Goal: Find specific page/section: Find specific page/section

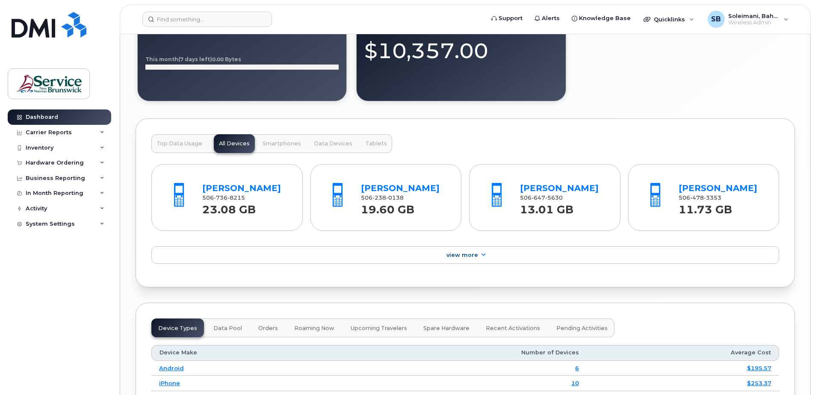
scroll to position [855, 0]
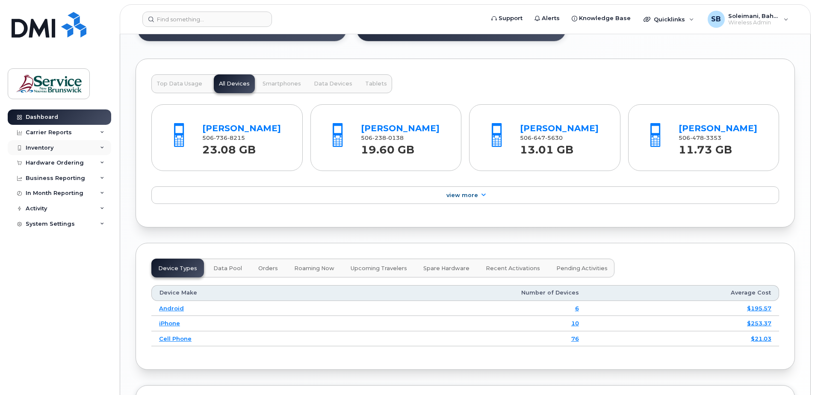
click at [98, 148] on div "Inventory" at bounding box center [59, 147] width 103 height 15
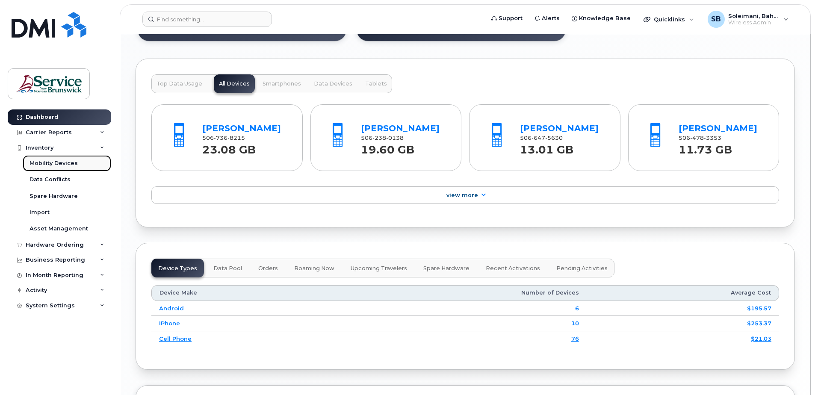
click at [75, 165] on div "Mobility Devices" at bounding box center [54, 163] width 48 height 8
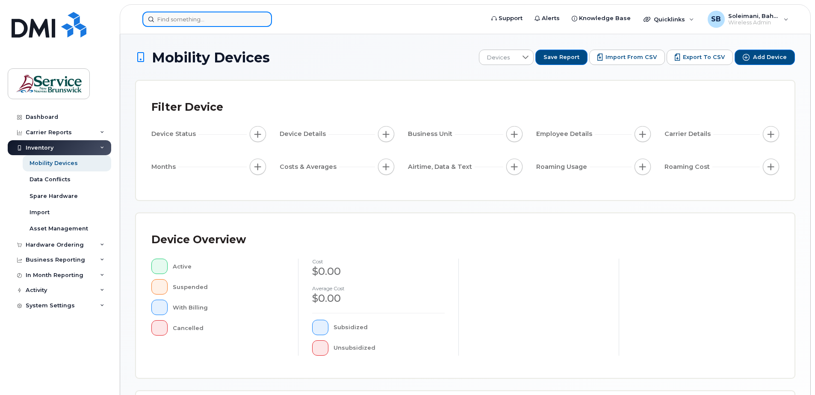
click at [197, 19] on input at bounding box center [207, 19] width 130 height 15
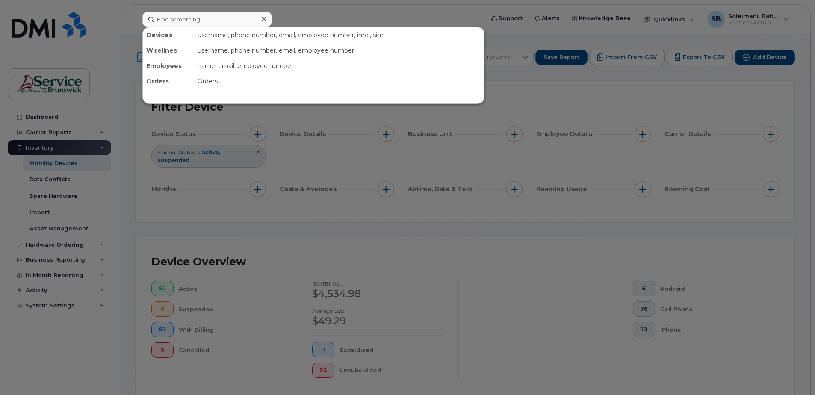
click at [346, 129] on div at bounding box center [407, 197] width 815 height 395
click at [198, 17] on input at bounding box center [207, 19] width 130 height 15
paste input "5065209876"
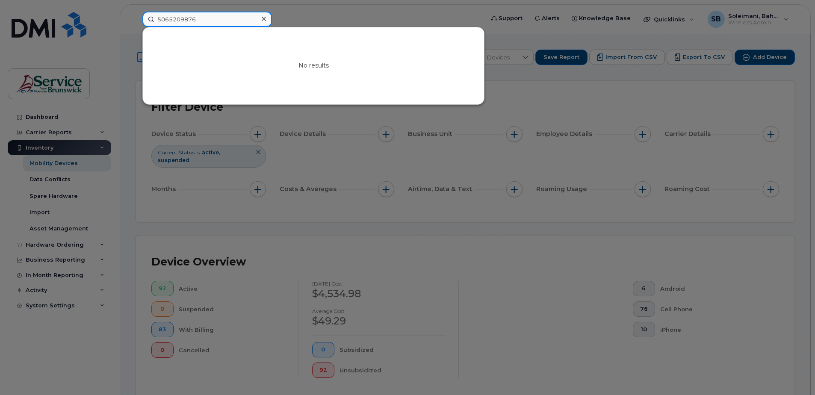
type input "5065209876"
click at [262, 17] on icon at bounding box center [264, 18] width 4 height 7
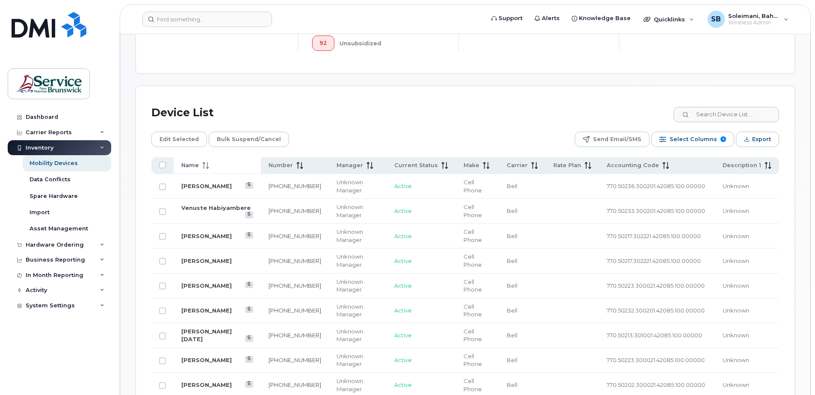
scroll to position [342, 0]
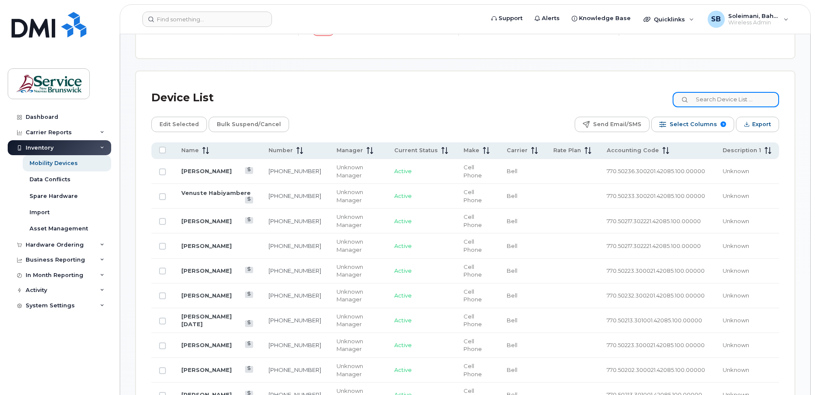
click at [726, 100] on input at bounding box center [726, 99] width 106 height 15
paste input "5065209876"
type input "5065209876"
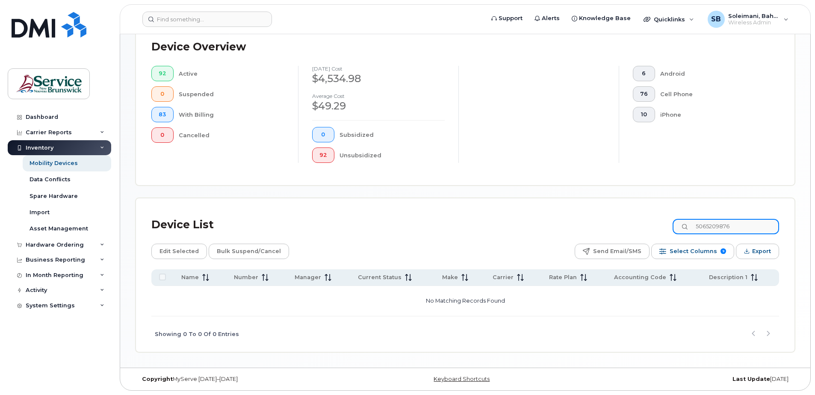
drag, startPoint x: 744, startPoint y: 226, endPoint x: 690, endPoint y: 226, distance: 53.9
click at [692, 226] on div "5065209876" at bounding box center [726, 226] width 106 height 15
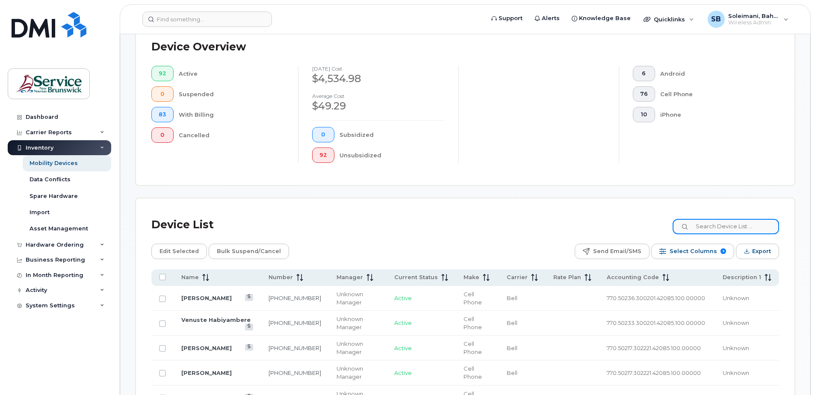
scroll to position [342, 0]
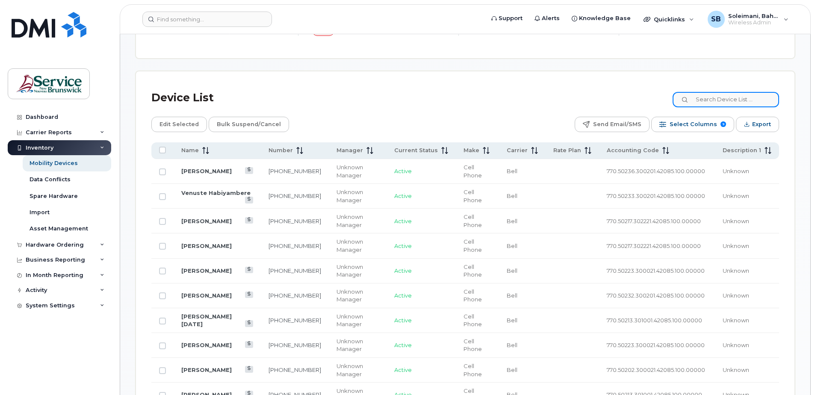
click at [706, 99] on input at bounding box center [726, 99] width 106 height 15
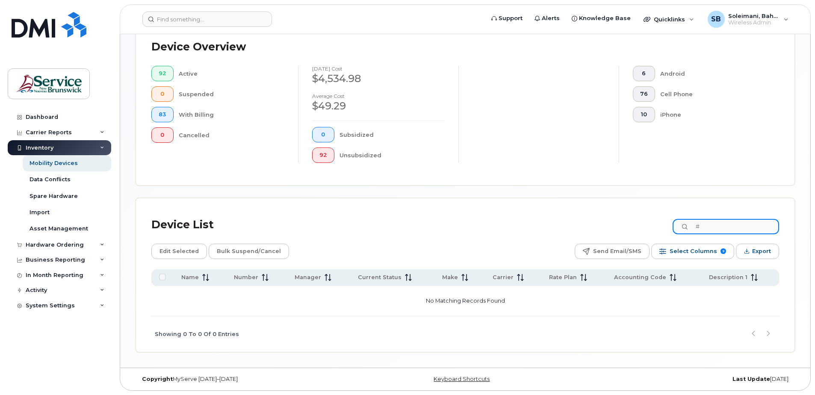
scroll to position [215, 0]
paste input "5065209876"
type input "#"
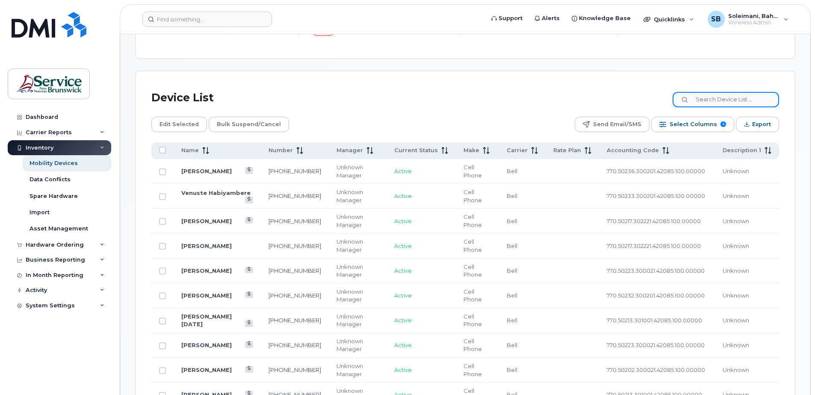
paste input "5065209876"
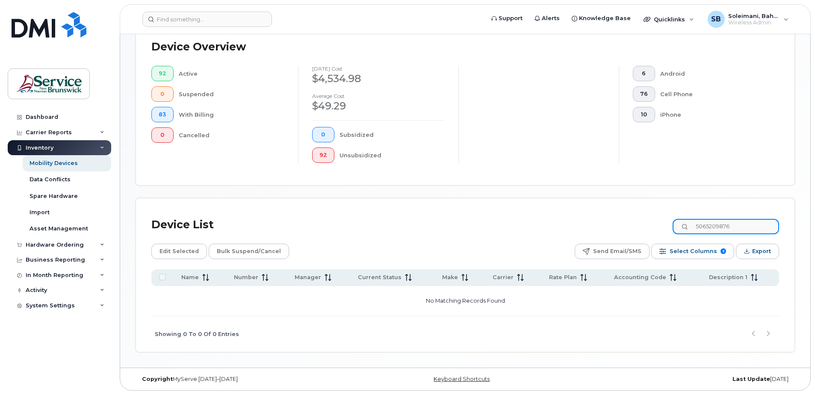
click at [714, 227] on input "5065209876" at bounding box center [726, 226] width 106 height 15
click at [726, 228] on input "[PHONE_NUMBER]" at bounding box center [726, 226] width 106 height 15
type input "[PHONE_NUMBER]"
click at [582, 227] on div "Device List [PHONE_NUMBER]" at bounding box center [465, 225] width 628 height 22
click at [688, 227] on icon at bounding box center [686, 227] width 6 height 6
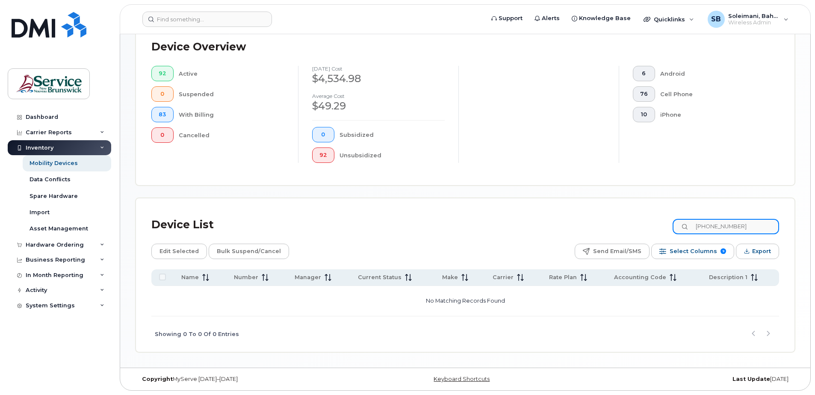
drag, startPoint x: 753, startPoint y: 226, endPoint x: 682, endPoint y: 241, distance: 71.7
click at [683, 241] on div "Device List [PHONE_NUMBER] Edit Selected Bulk Suspend/Cancel Send Email/SMS Sel…" at bounding box center [465, 283] width 628 height 138
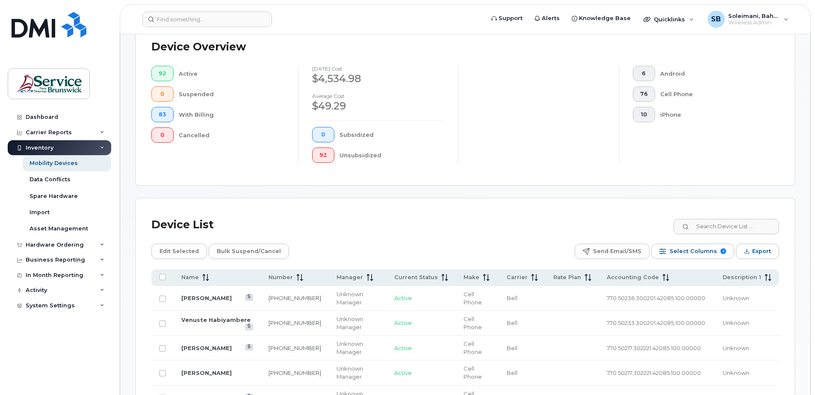
click at [492, 223] on div "Device List" at bounding box center [465, 225] width 628 height 22
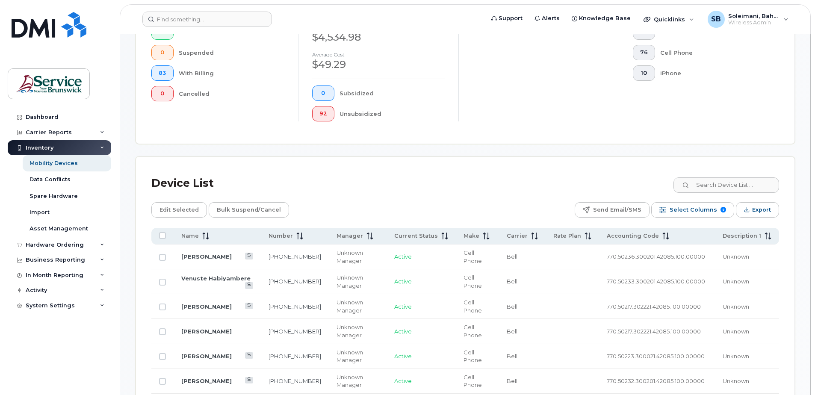
scroll to position [301, 0]
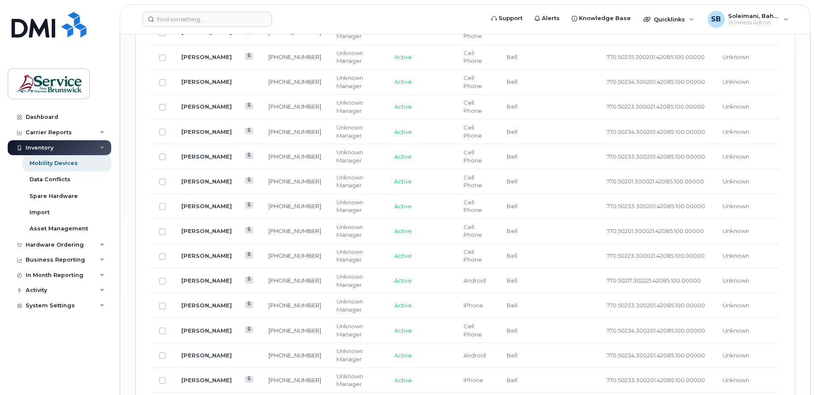
scroll to position [1030, 0]
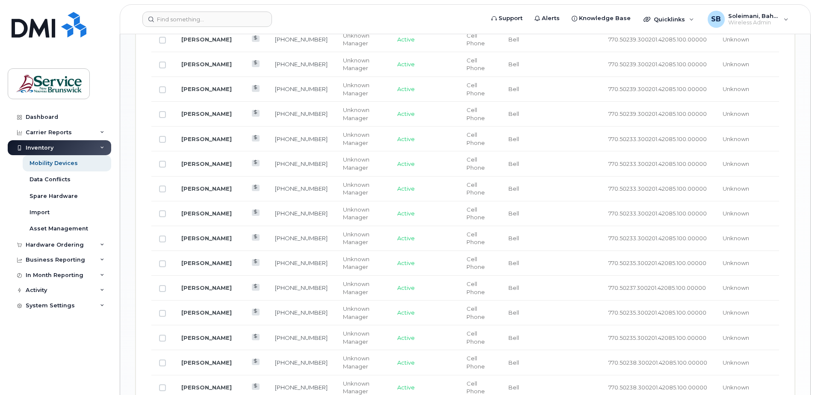
scroll to position [895, 0]
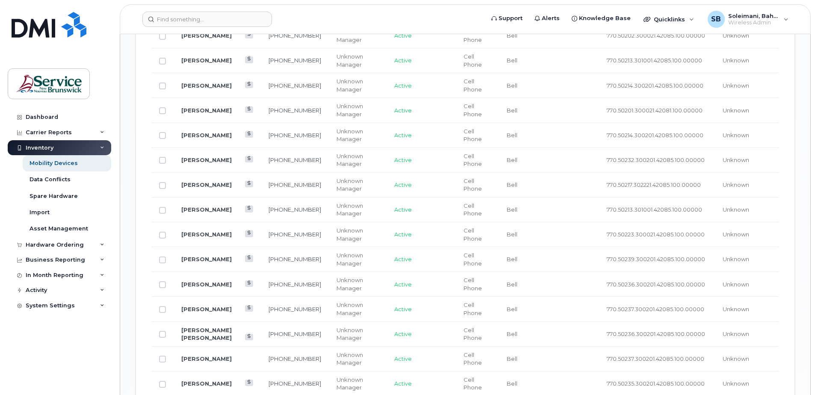
scroll to position [646, 0]
